Goal: Task Accomplishment & Management: Manage account settings

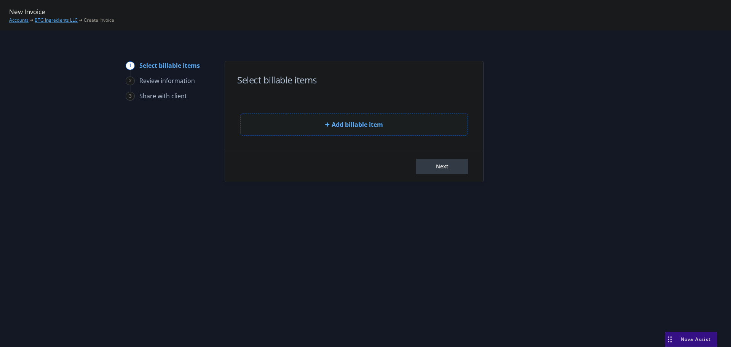
click at [326, 129] on button "Add billable item" at bounding box center [354, 124] width 228 height 22
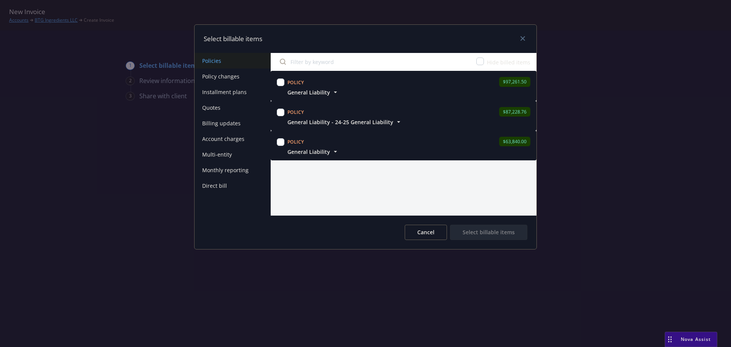
click at [306, 97] on div "Policy $97,261.50 General Liability Display name General Liability Policy total…" at bounding box center [404, 86] width 266 height 30
click at [308, 95] on span "General Liability" at bounding box center [308, 92] width 43 height 8
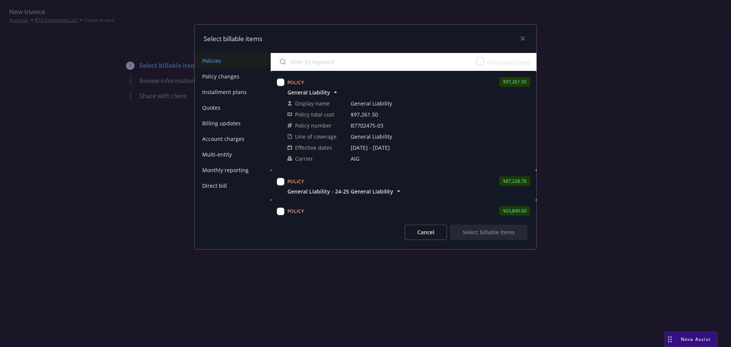
click at [308, 95] on span "General Liability" at bounding box center [308, 92] width 43 height 8
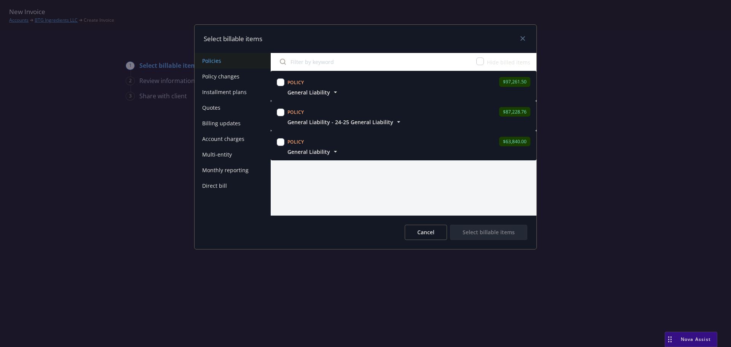
click at [348, 124] on span "General Liability - 24-25 General Liability" at bounding box center [340, 122] width 106 height 8
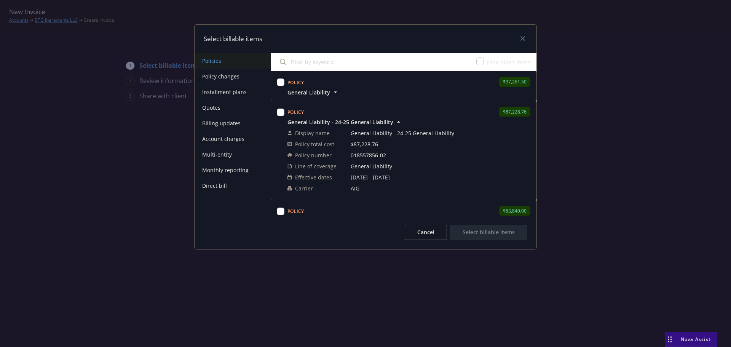
click at [347, 123] on span "General Liability - 24-25 General Liability" at bounding box center [340, 122] width 106 height 8
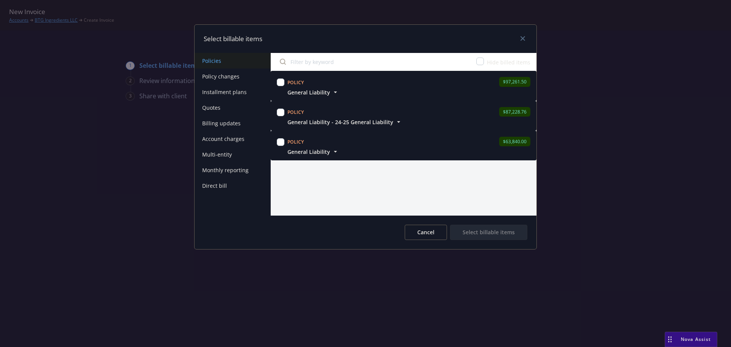
click at [322, 152] on span "General Liability" at bounding box center [308, 152] width 43 height 8
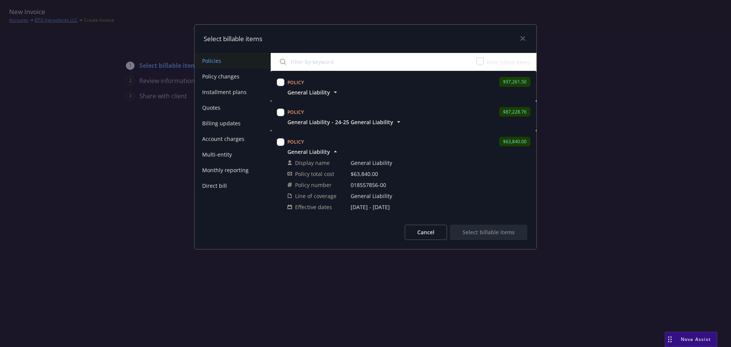
click at [322, 152] on span "General Liability" at bounding box center [308, 152] width 43 height 8
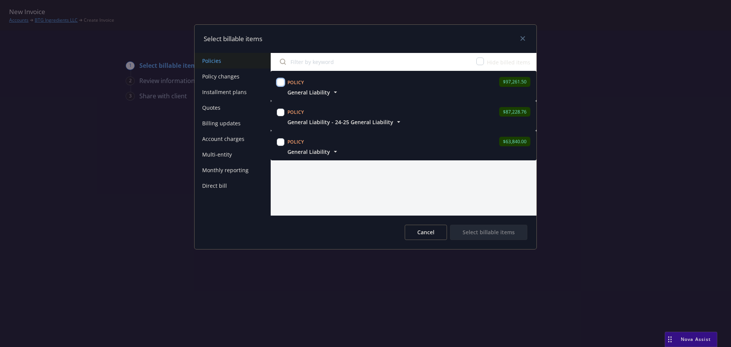
click at [280, 81] on input "checkbox" at bounding box center [281, 82] width 8 height 8
checkbox input "true"
click at [498, 237] on button "Select billable items" at bounding box center [488, 232] width 77 height 15
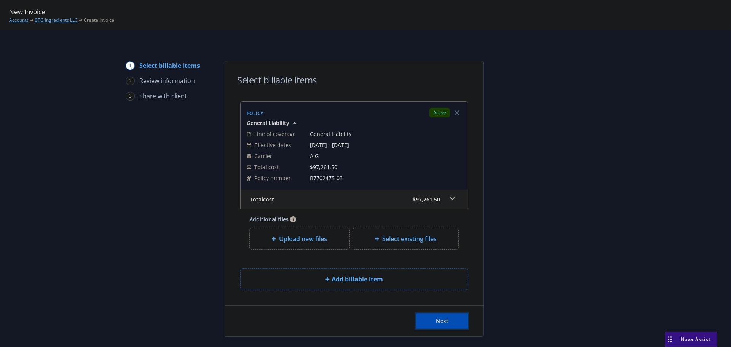
click at [443, 326] on button "Next" at bounding box center [442, 320] width 52 height 15
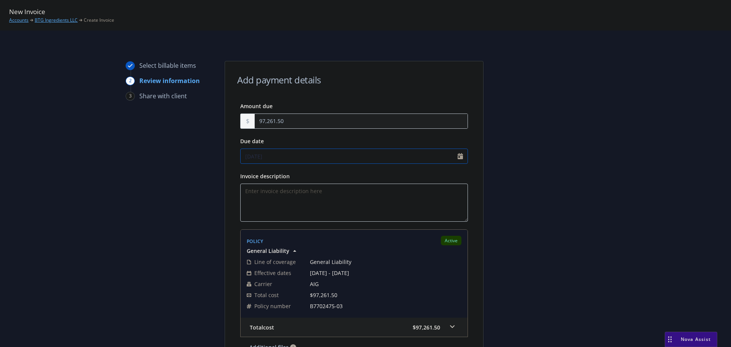
click at [458, 155] on input "09/05/2025" at bounding box center [354, 155] width 228 height 15
select select "September"
select select "2025"
click at [471, 176] on div "Amount due 97,261.50 Due date 09/05/2025 January February March April May June …" at bounding box center [354, 242] width 258 height 282
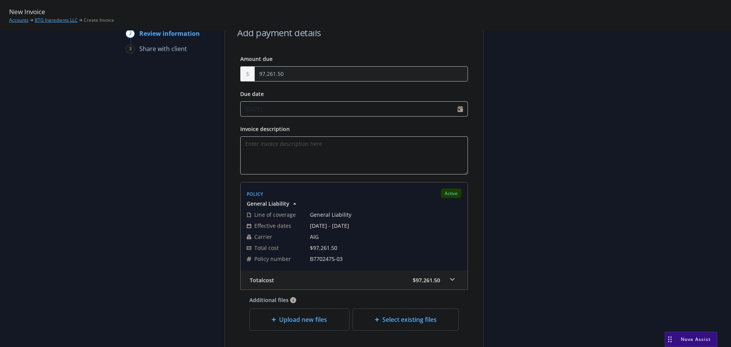
scroll to position [114, 0]
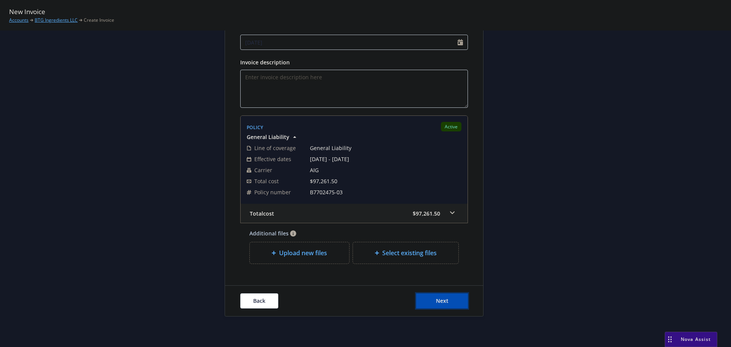
click at [446, 298] on button "Next" at bounding box center [442, 300] width 52 height 15
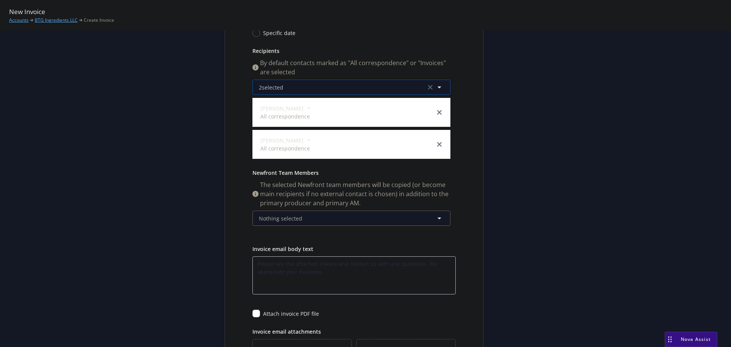
click at [309, 85] on button "2 selected" at bounding box center [351, 87] width 198 height 15
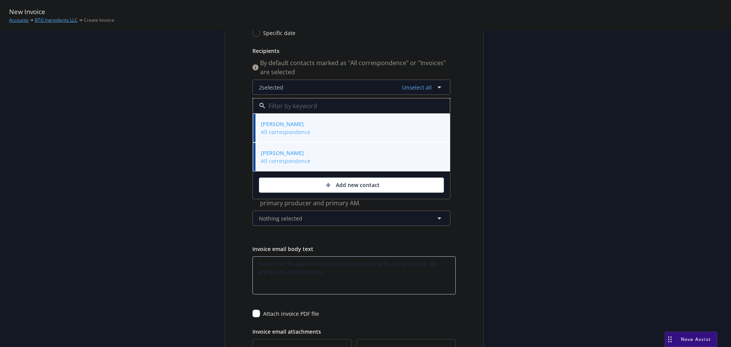
click at [470, 108] on div "Publish invoice in client navigator and send via email Send date Now Specific d…" at bounding box center [354, 173] width 258 height 373
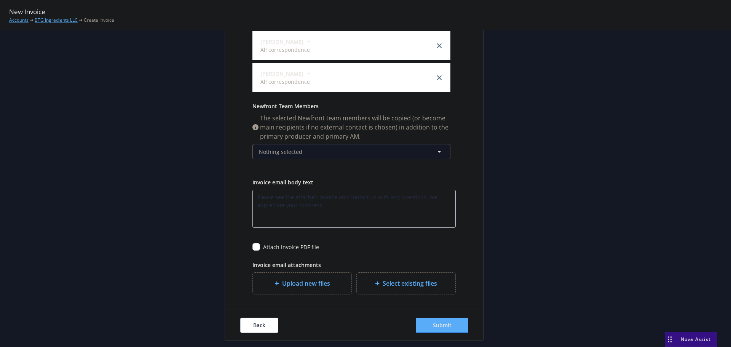
scroll to position [190, 0]
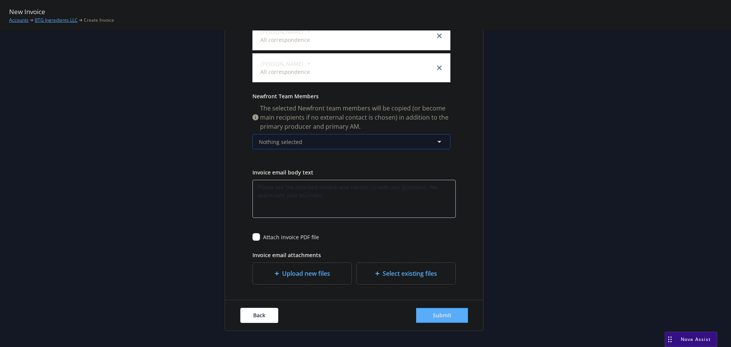
click at [289, 146] on button "Nothing selected" at bounding box center [351, 141] width 198 height 15
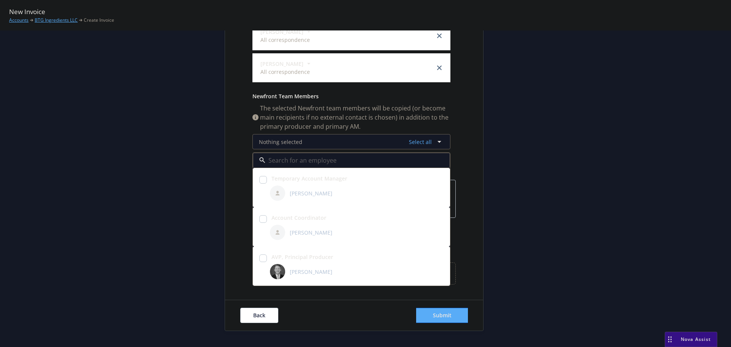
click at [472, 113] on div "Publish invoice in client navigator and send via email Send date Now Specific d…" at bounding box center [354, 97] width 258 height 373
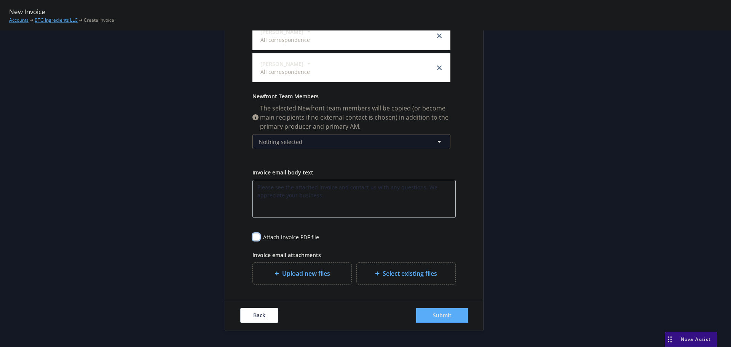
click at [253, 235] on input "checkbox" at bounding box center [256, 237] width 8 height 8
checkbox input "true"
click at [334, 187] on textarea "Please see the attached invoice and contact us with any questions. We appreciat…" at bounding box center [353, 199] width 203 height 38
type textarea "Please see the attached invoice for your General Liability policy and contact u…"
click at [474, 166] on div "Publish invoice in client navigator and send via email Send date Now Specific d…" at bounding box center [354, 97] width 258 height 373
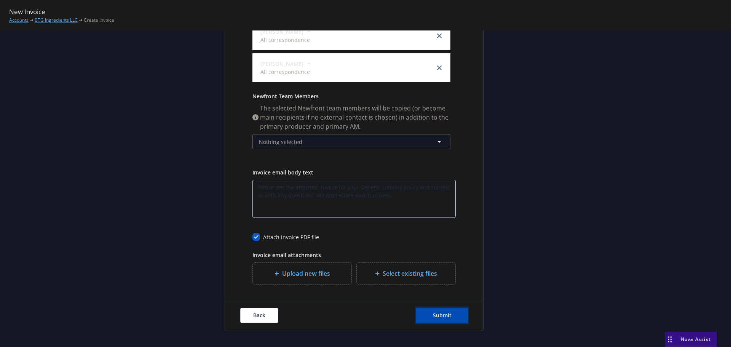
click at [440, 313] on span "Submit" at bounding box center [442, 314] width 19 height 7
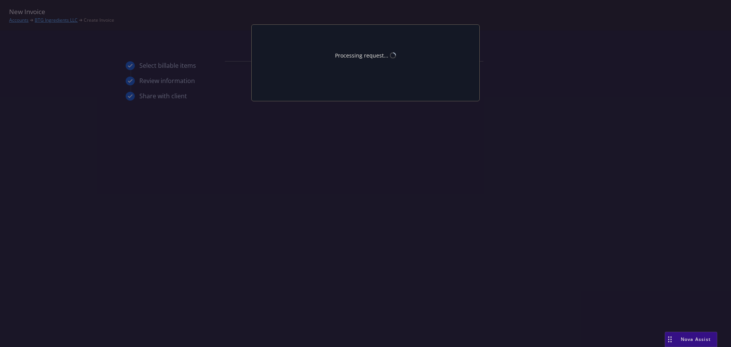
scroll to position [0, 0]
